Goal: Information Seeking & Learning: Learn about a topic

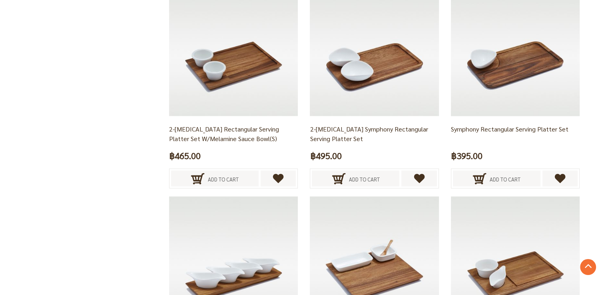
scroll to position [1559, 0]
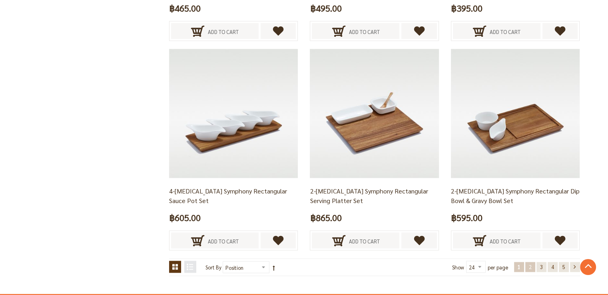
click at [525, 262] on link "Page 2" at bounding box center [530, 267] width 10 height 10
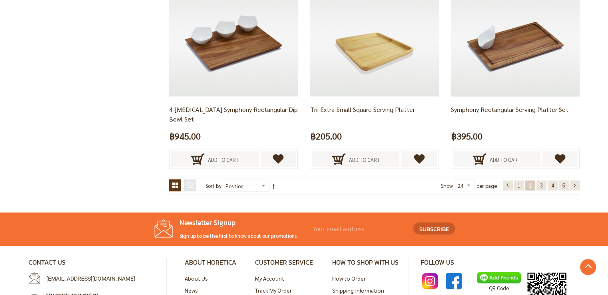
scroll to position [1589, 0]
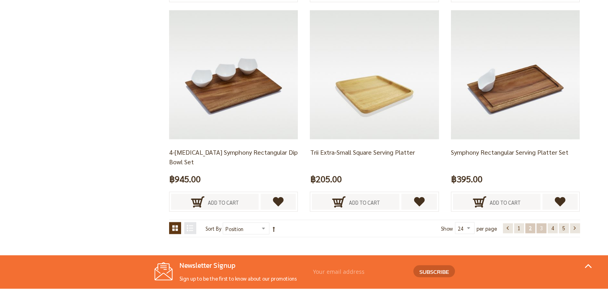
click at [543, 229] on link "Page 3" at bounding box center [542, 229] width 10 height 10
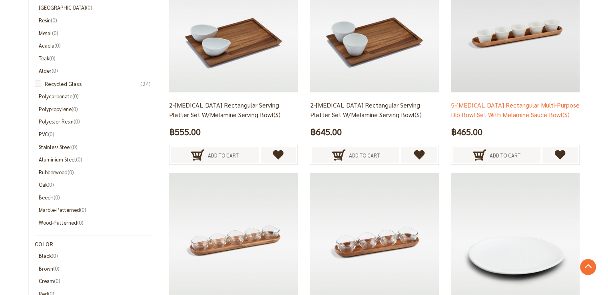
scroll to position [549, 0]
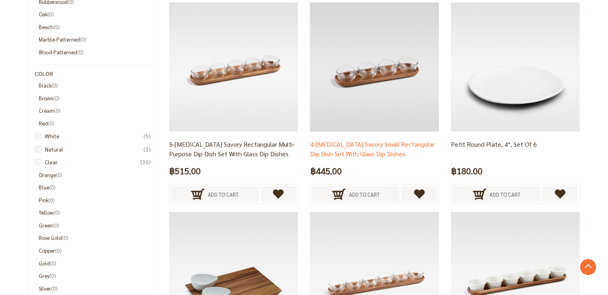
click at [412, 144] on link "4-[MEDICAL_DATA] Savory Small Rectangular Dip Dish Set with Glass Dip Dishes" at bounding box center [372, 149] width 124 height 18
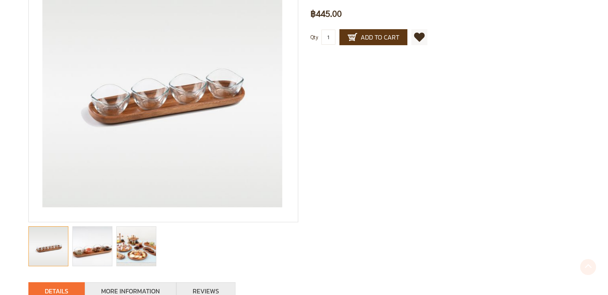
scroll to position [160, 0]
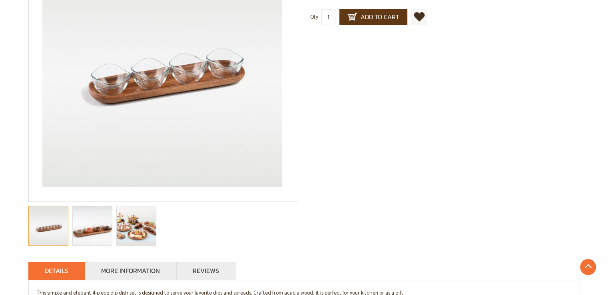
click at [142, 235] on img "4-Pce Savory Small Rectangular Dip Dish Set with Glass Dip Dishes" at bounding box center [136, 225] width 59 height 39
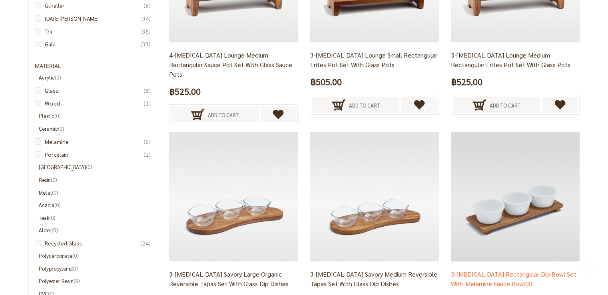
scroll to position [240, 0]
